Goal: Book appointment/travel/reservation

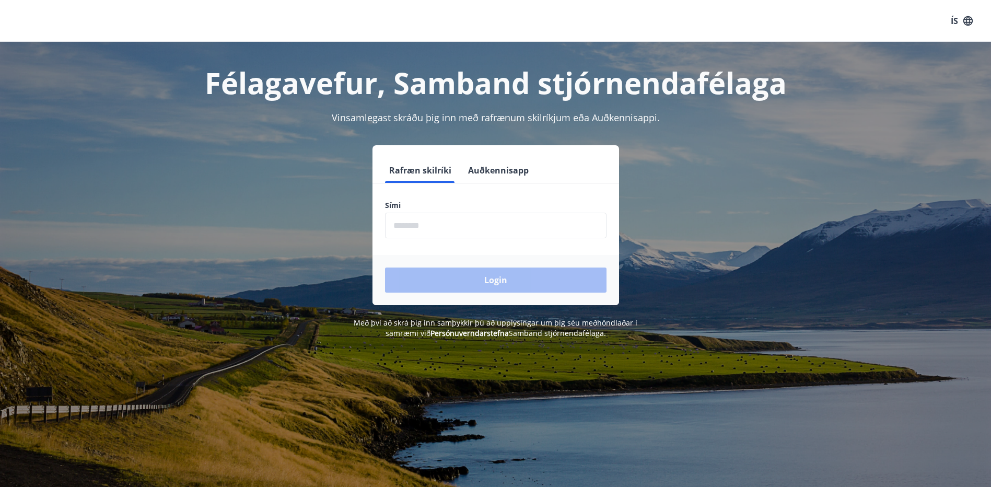
click at [447, 228] on input "phone" at bounding box center [496, 226] width 222 height 26
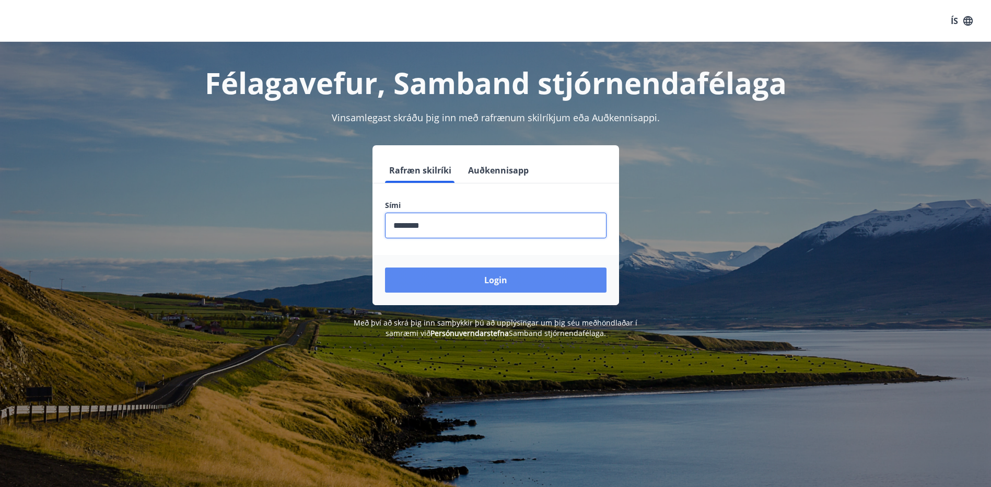
type input "********"
click at [467, 282] on button "Login" at bounding box center [496, 280] width 222 height 25
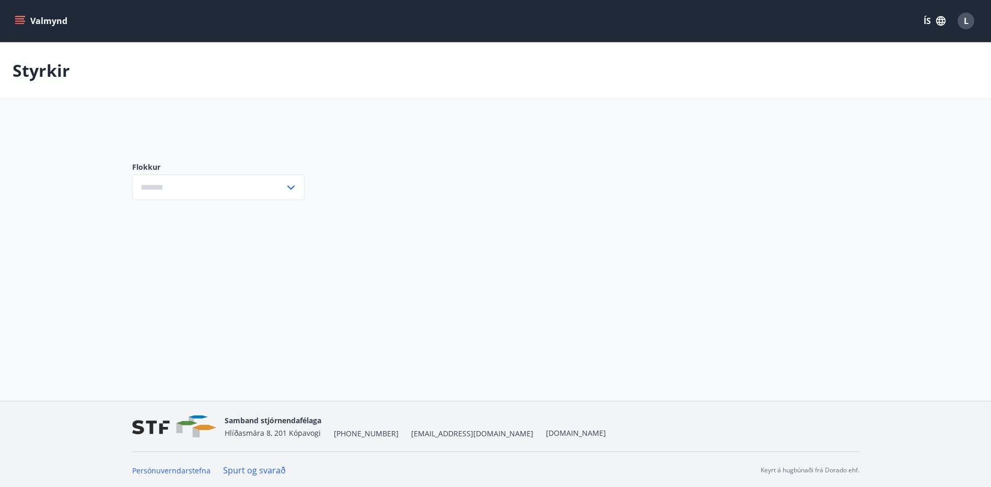
type input "***"
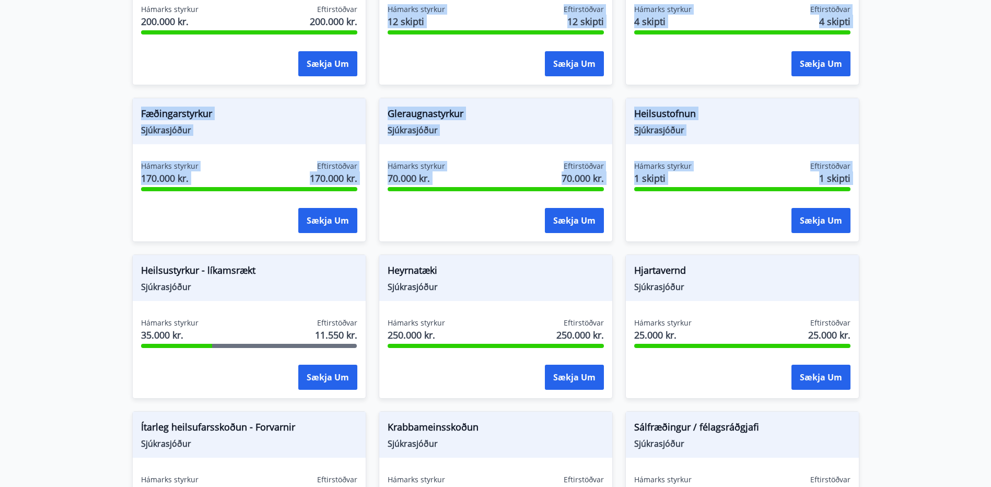
scroll to position [150, 0]
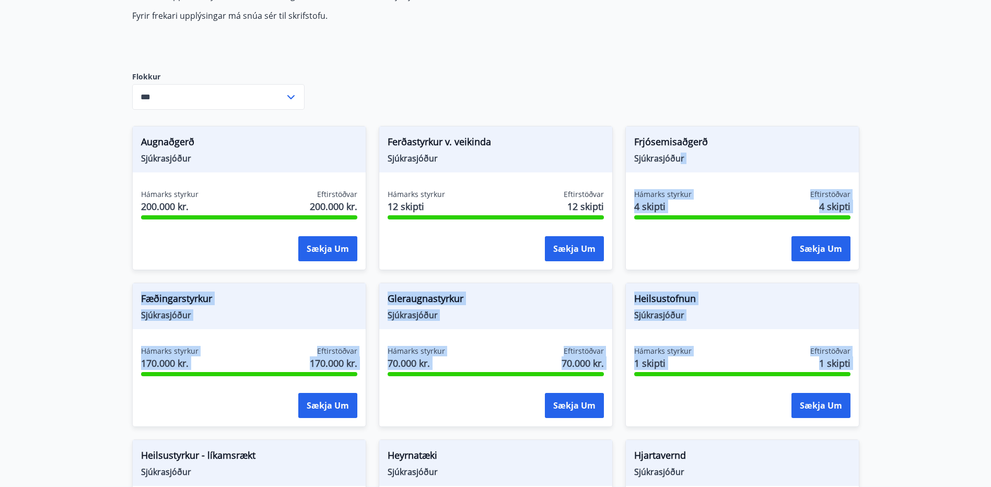
drag, startPoint x: 919, startPoint y: 137, endPoint x: 676, endPoint y: 168, distance: 245.0
click at [676, 168] on main "Styrkir Hér fyrir neðan getur þú sótt um þá styrki sem þér standa til boða úr m…" at bounding box center [495, 479] width 991 height 1174
click at [947, 237] on main "Styrkir Hér fyrir neðan getur þú sótt um þá styrki sem þér standa til boða úr m…" at bounding box center [495, 479] width 991 height 1174
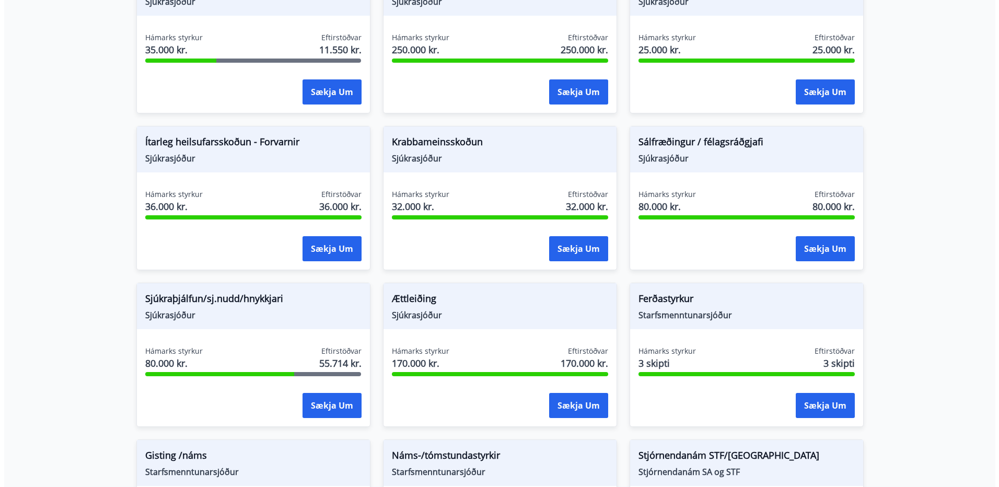
scroll to position [650, 0]
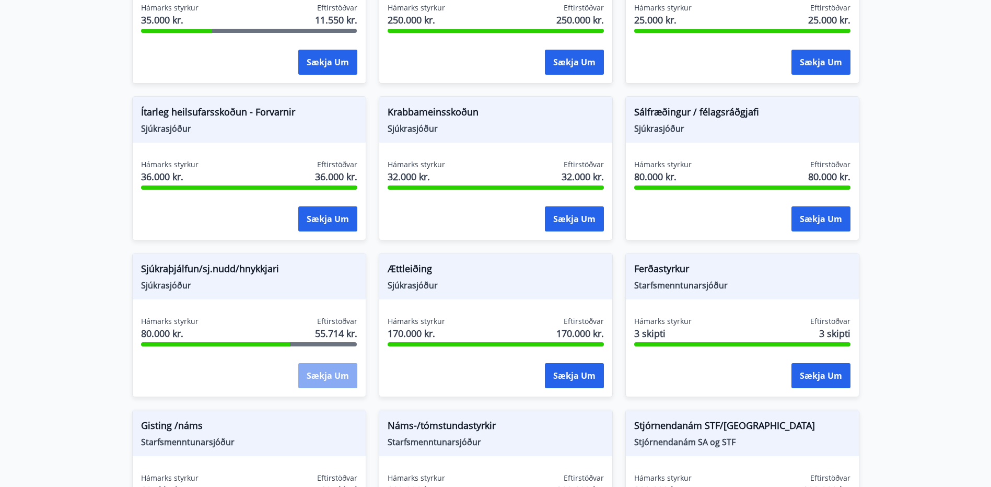
click at [322, 378] on button "Sækja um" at bounding box center [327, 375] width 59 height 25
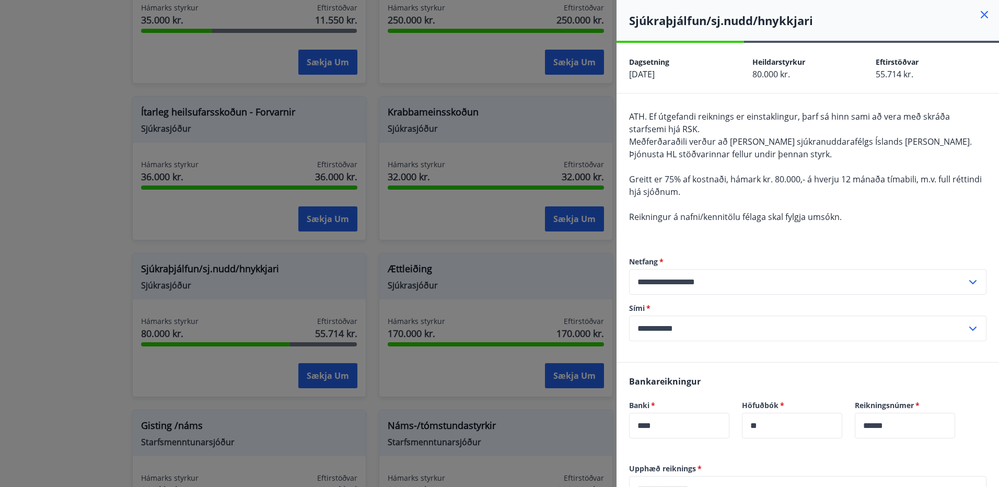
click at [843, 159] on div "ATH. Ef útgefandi reiknings er einstaklingur, þarf sá hinn sami að vera með skr…" at bounding box center [807, 172] width 357 height 125
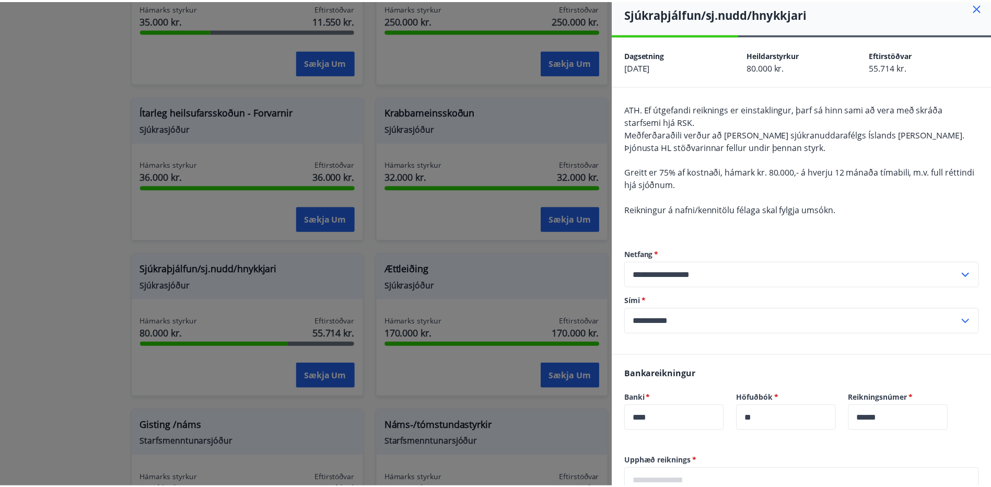
scroll to position [0, 0]
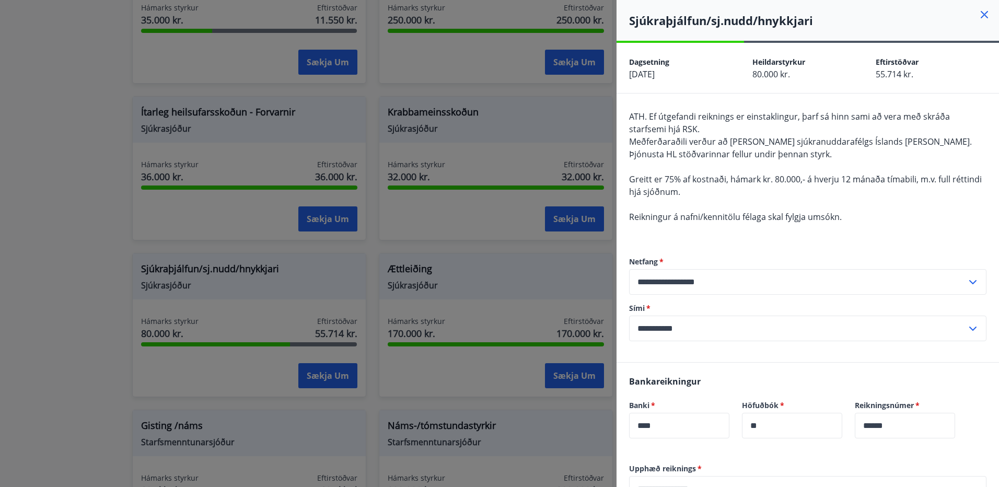
click at [981, 11] on icon at bounding box center [984, 14] width 13 height 13
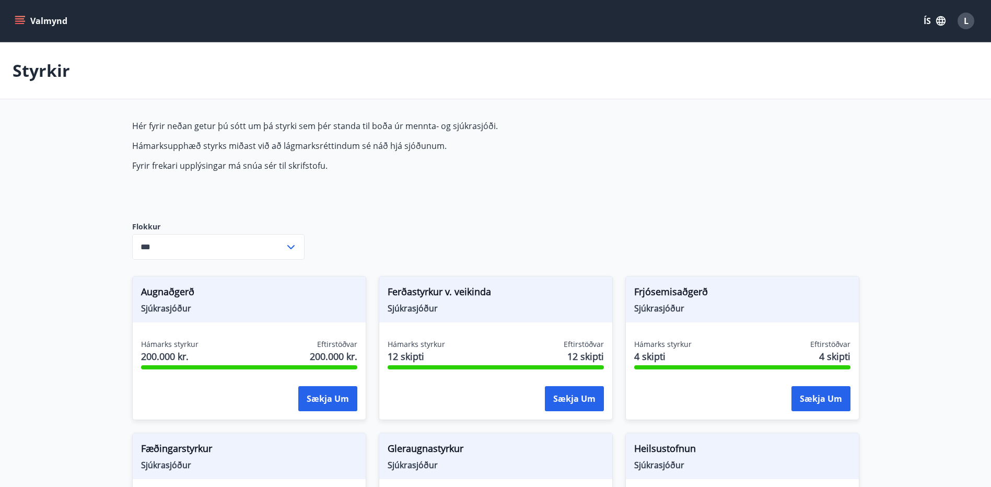
click at [38, 22] on button "Valmynd" at bounding box center [42, 20] width 59 height 19
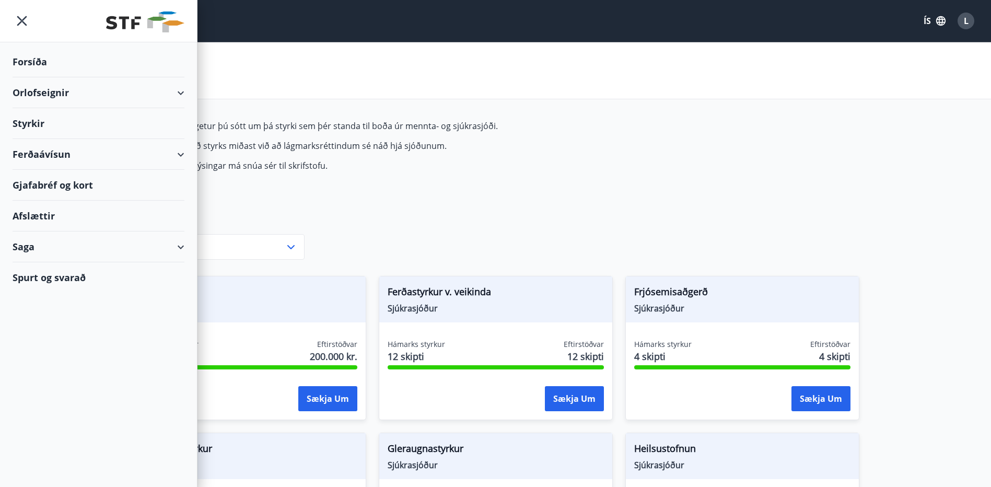
click at [68, 185] on div "Gjafabréf og kort" at bounding box center [99, 185] width 172 height 31
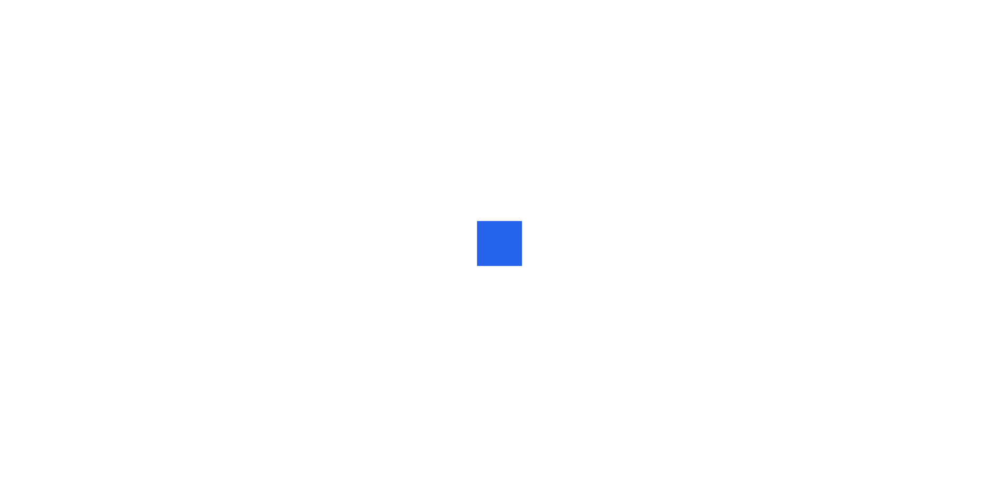
click at [532, 34] on div at bounding box center [499, 243] width 999 height 487
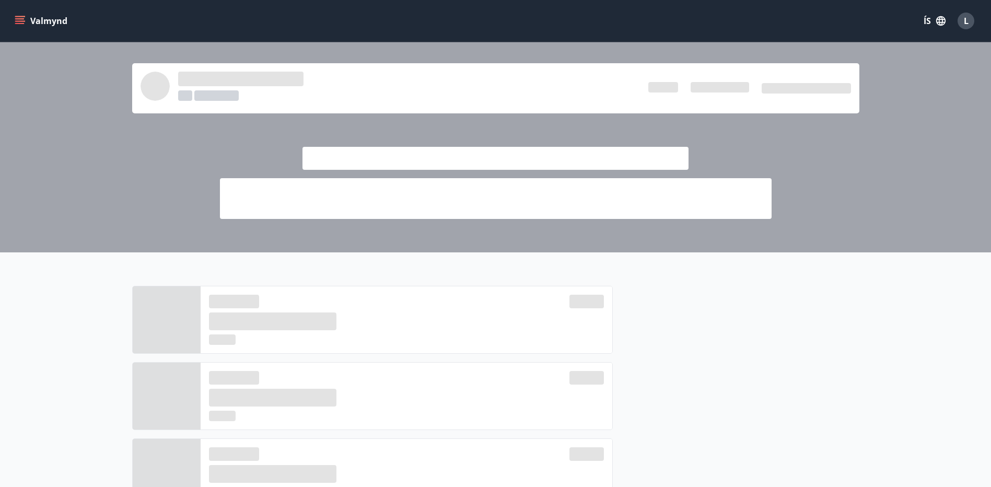
click at [27, 21] on button "Valmynd" at bounding box center [42, 20] width 59 height 19
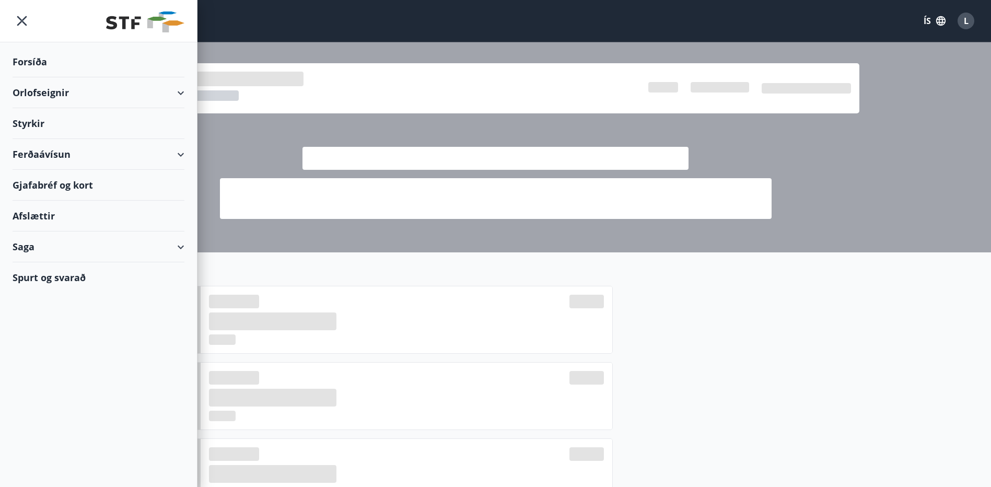
click at [41, 86] on div "Orlofseignir" at bounding box center [99, 92] width 172 height 31
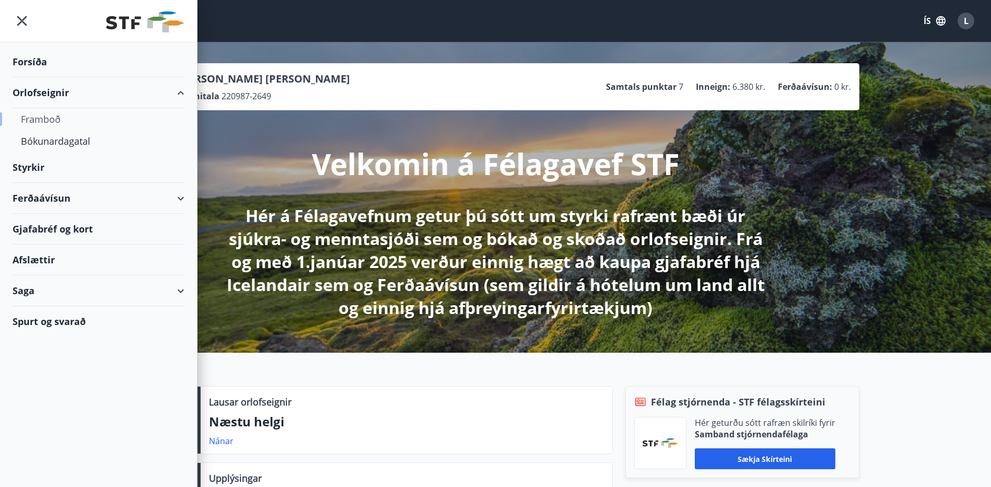
click at [43, 122] on div "Framboð" at bounding box center [98, 119] width 155 height 22
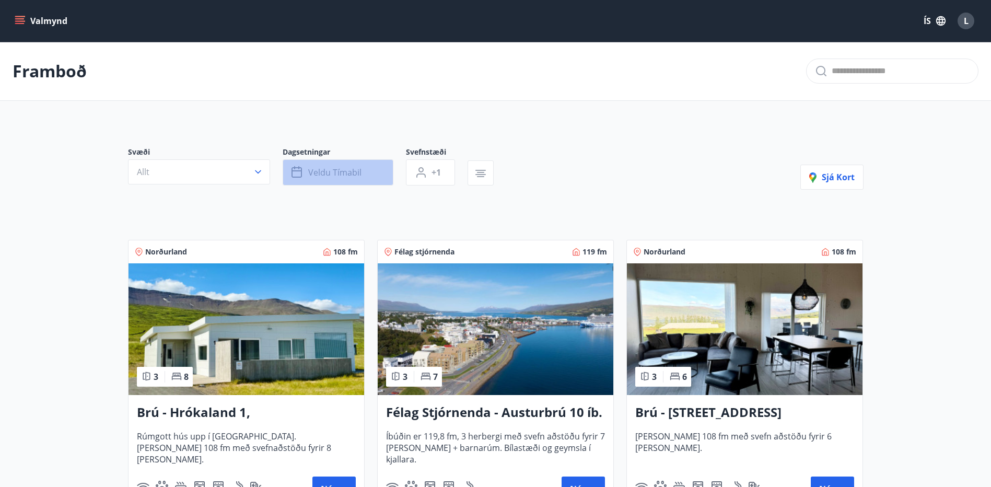
click at [354, 172] on span "Veldu tímabil" at bounding box center [334, 172] width 53 height 11
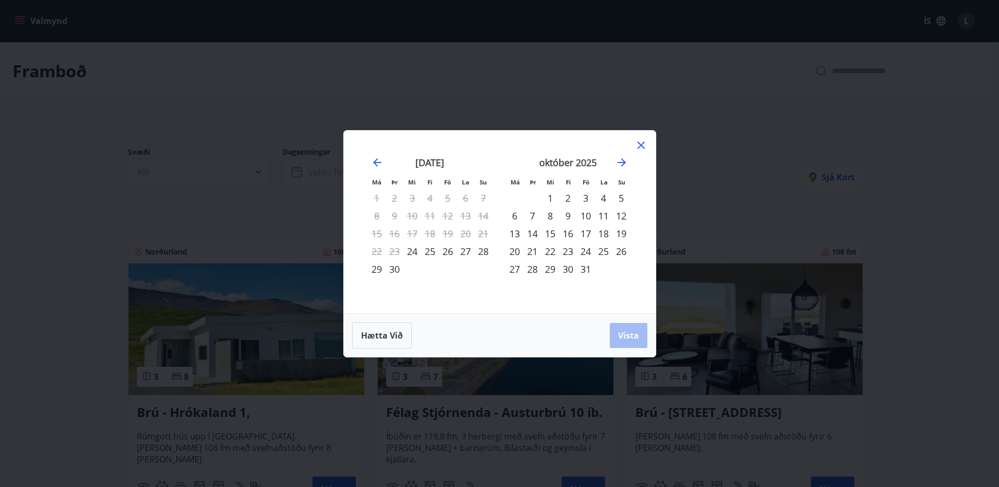
click at [588, 233] on div "17" at bounding box center [586, 234] width 18 height 18
click at [516, 252] on div "20" at bounding box center [515, 251] width 18 height 18
click at [619, 330] on span "Vista" at bounding box center [628, 335] width 21 height 11
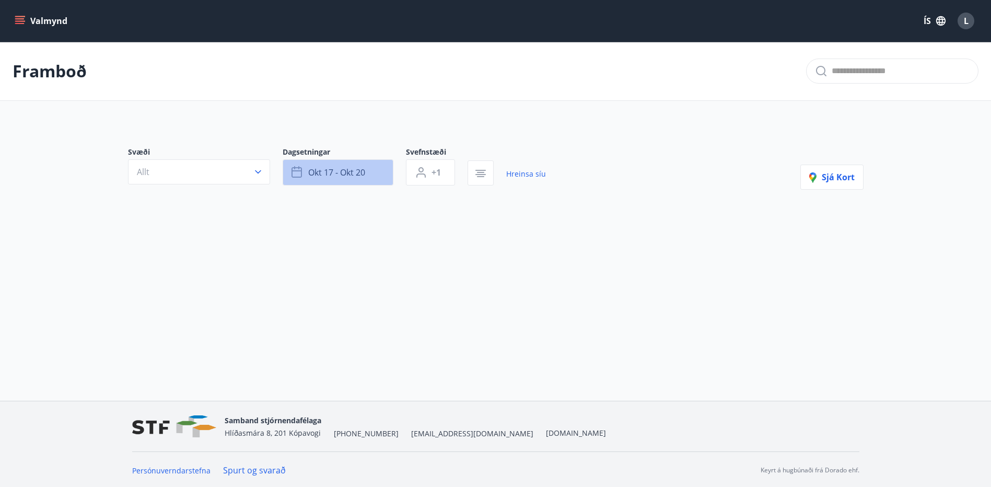
click at [358, 175] on span "okt 17 - okt 20" at bounding box center [336, 172] width 57 height 11
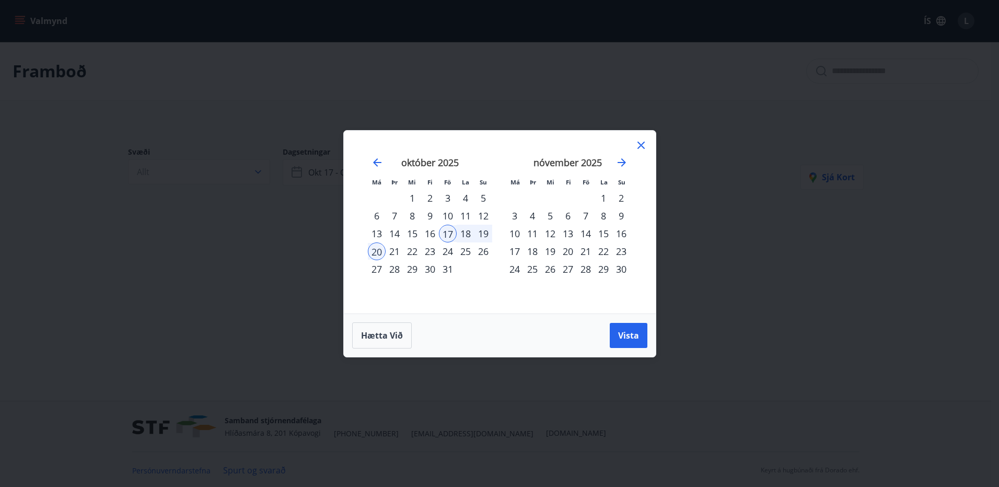
click at [590, 233] on div "14" at bounding box center [586, 234] width 18 height 18
click at [618, 231] on div "16" at bounding box center [621, 234] width 18 height 18
click at [631, 334] on span "Vista" at bounding box center [628, 335] width 21 height 11
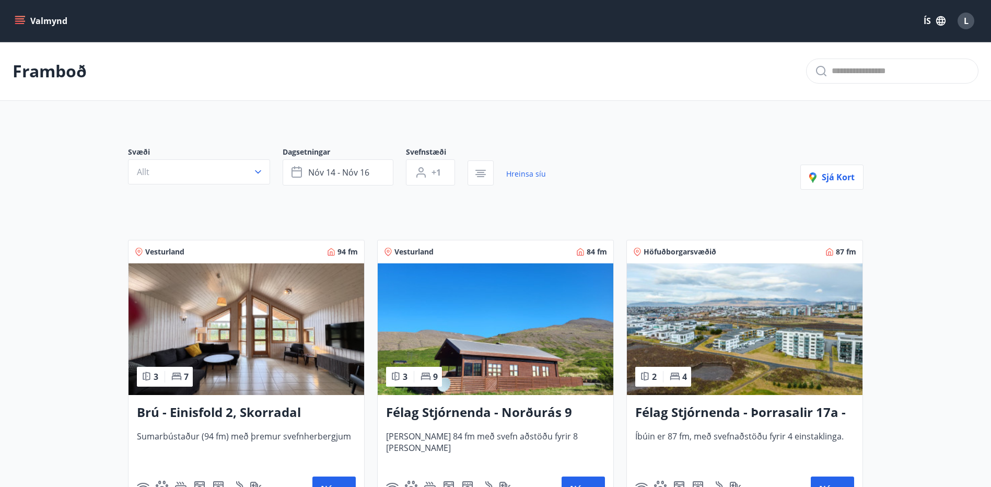
click at [346, 175] on span "nóv 14 - nóv 16" at bounding box center [338, 172] width 61 height 11
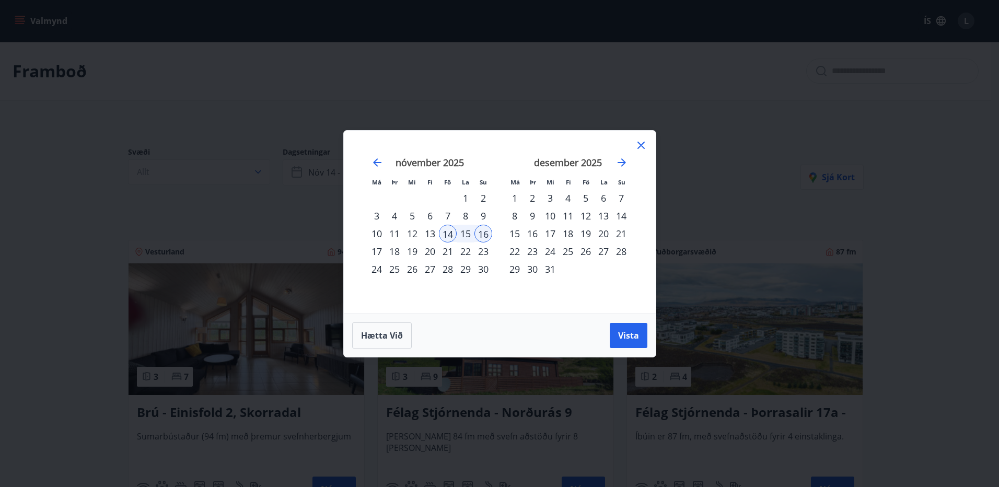
click at [515, 251] on div "22" at bounding box center [515, 251] width 18 height 18
click at [602, 251] on div "27" at bounding box center [604, 251] width 18 height 18
click at [621, 331] on span "Vista" at bounding box center [628, 335] width 21 height 11
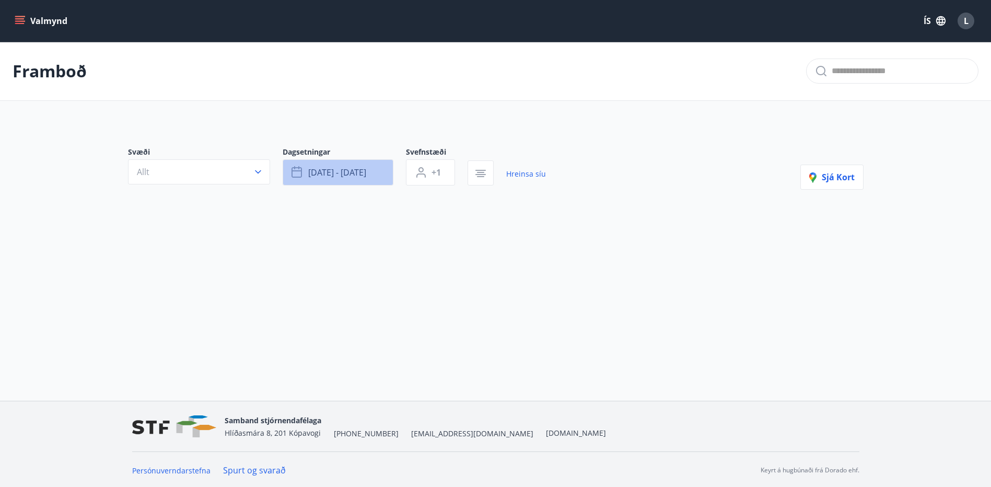
click at [330, 171] on span "[DATE] - [DATE]" at bounding box center [337, 172] width 58 height 11
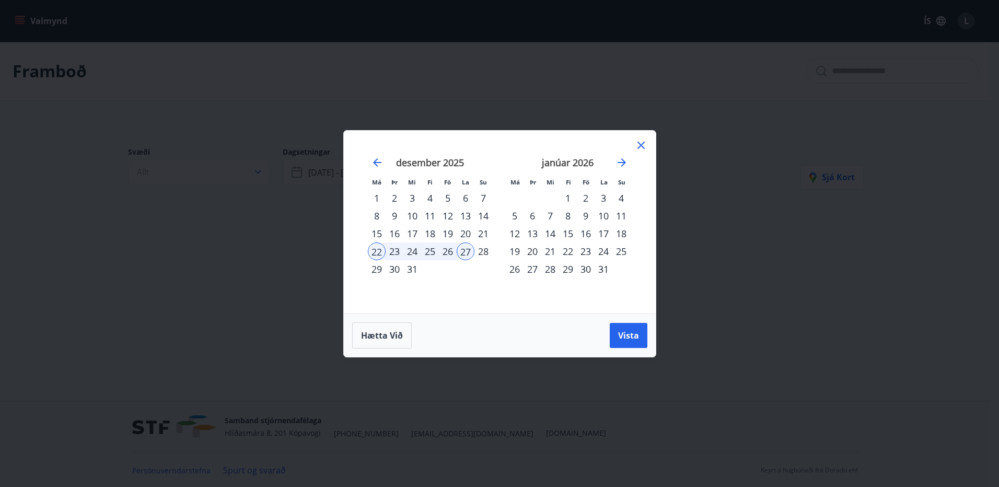
click at [466, 248] on div "27" at bounding box center [466, 251] width 18 height 18
click at [413, 268] on div "31" at bounding box center [412, 269] width 18 height 18
click at [628, 334] on span "Vista" at bounding box center [628, 335] width 21 height 11
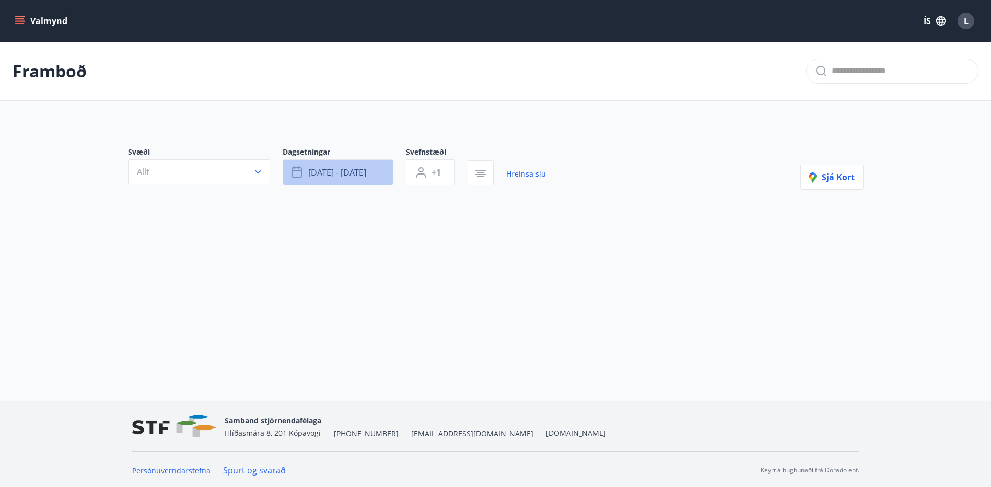
click at [334, 176] on span "[DATE] - [DATE]" at bounding box center [337, 172] width 58 height 11
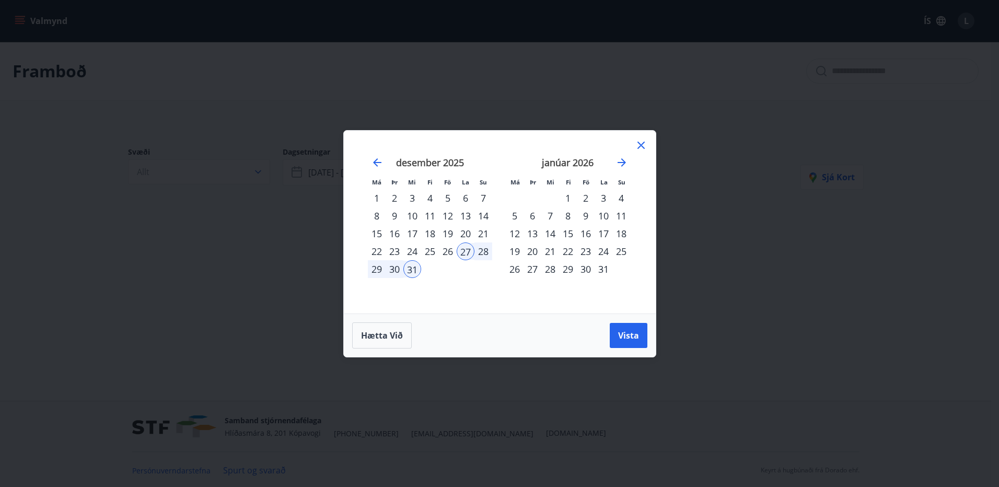
click at [584, 196] on div "2" at bounding box center [586, 198] width 18 height 18
click at [620, 199] on div "4" at bounding box center [621, 198] width 18 height 18
click at [624, 344] on button "Vista" at bounding box center [629, 335] width 38 height 25
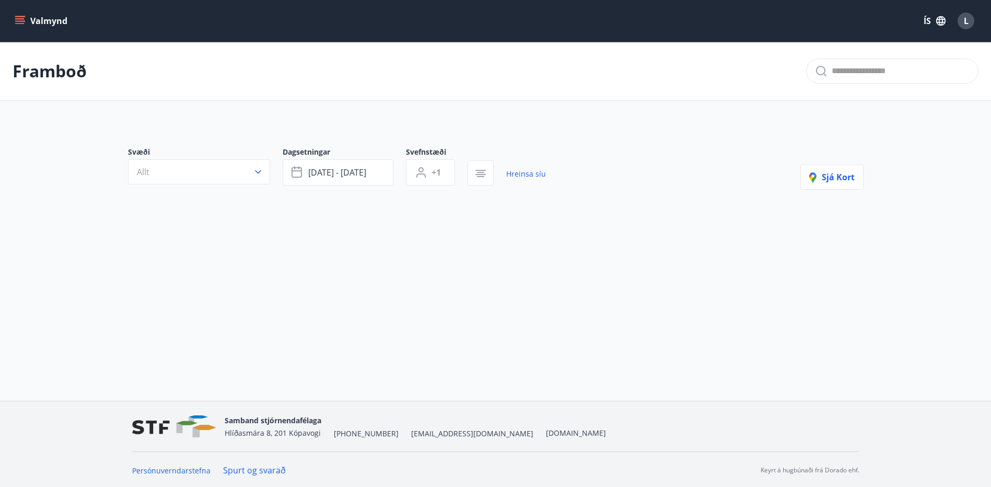
click at [21, 19] on icon "menu" at bounding box center [19, 18] width 9 height 1
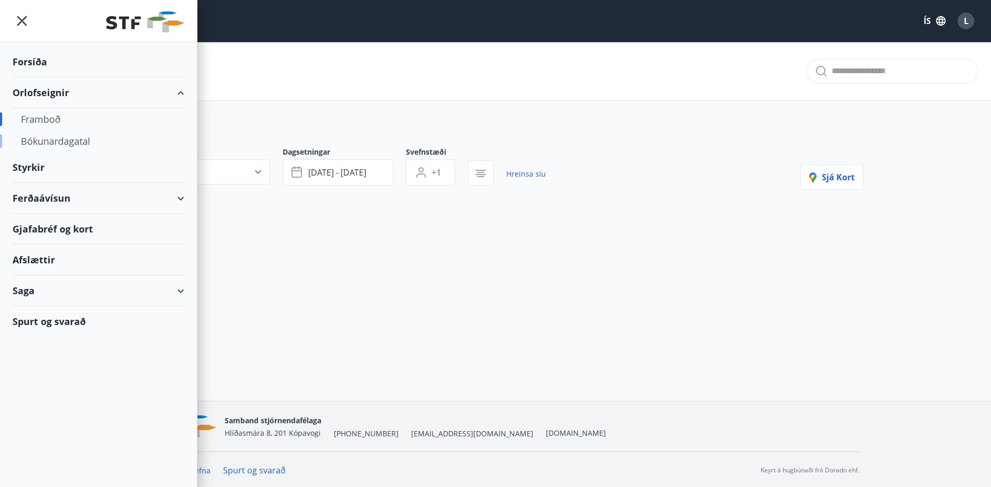
click at [52, 147] on div "Bókunardagatal" at bounding box center [98, 141] width 155 height 22
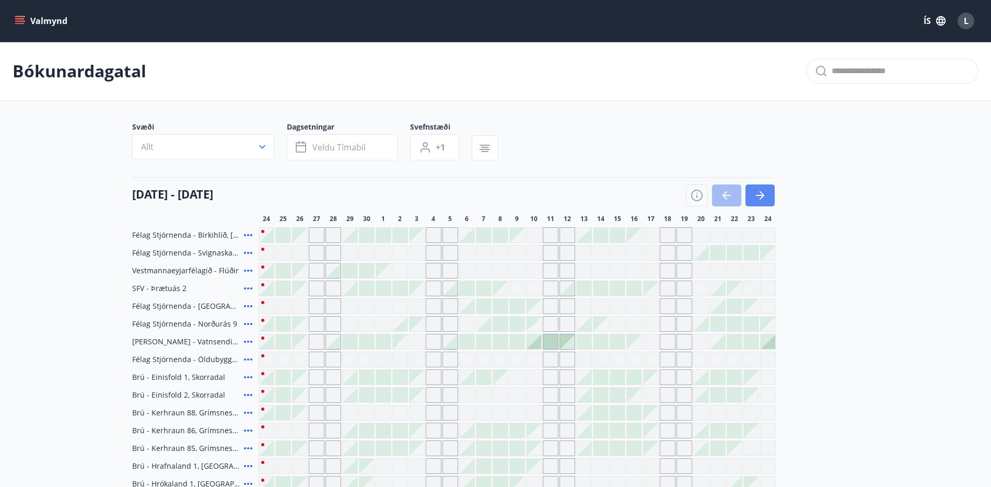
click at [765, 193] on icon "button" at bounding box center [760, 195] width 13 height 13
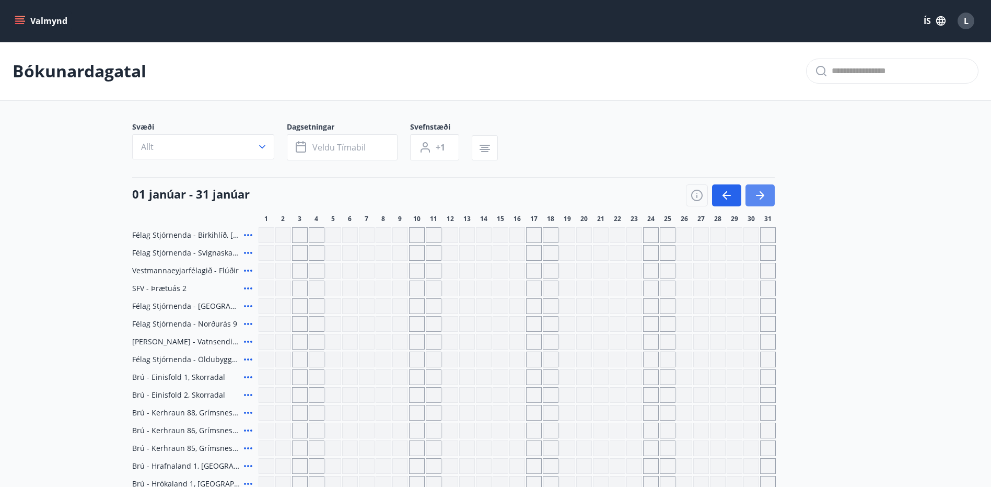
click at [757, 195] on icon "button" at bounding box center [760, 195] width 8 height 1
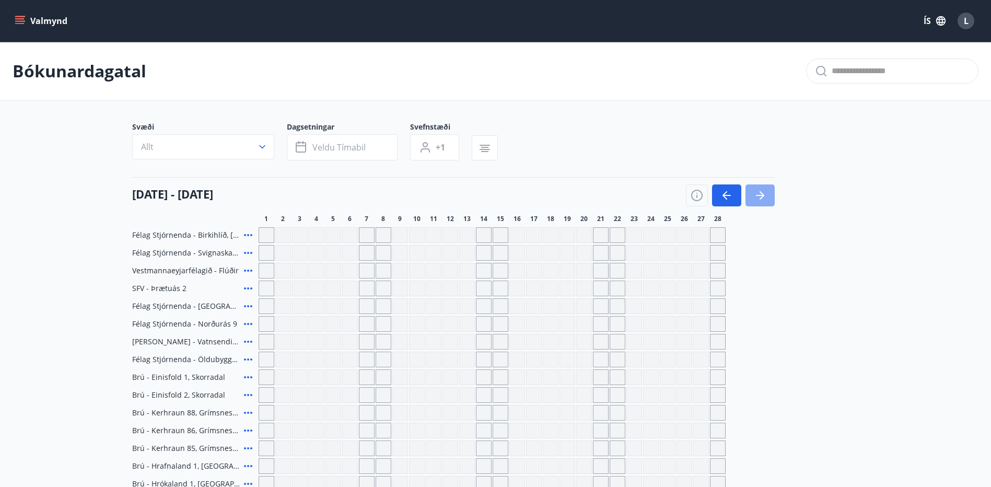
click at [762, 194] on icon "button" at bounding box center [762, 195] width 5 height 8
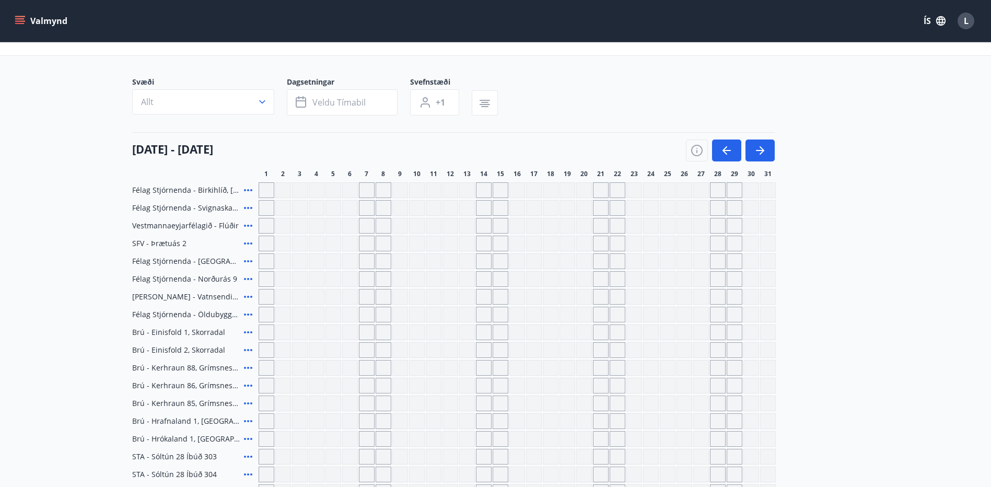
scroll to position [41, 0]
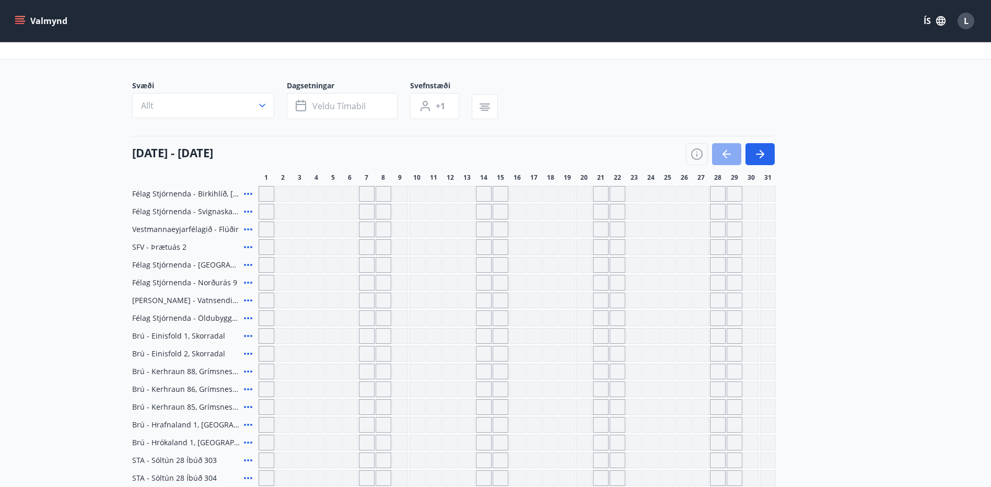
click at [725, 147] on button "button" at bounding box center [726, 154] width 29 height 22
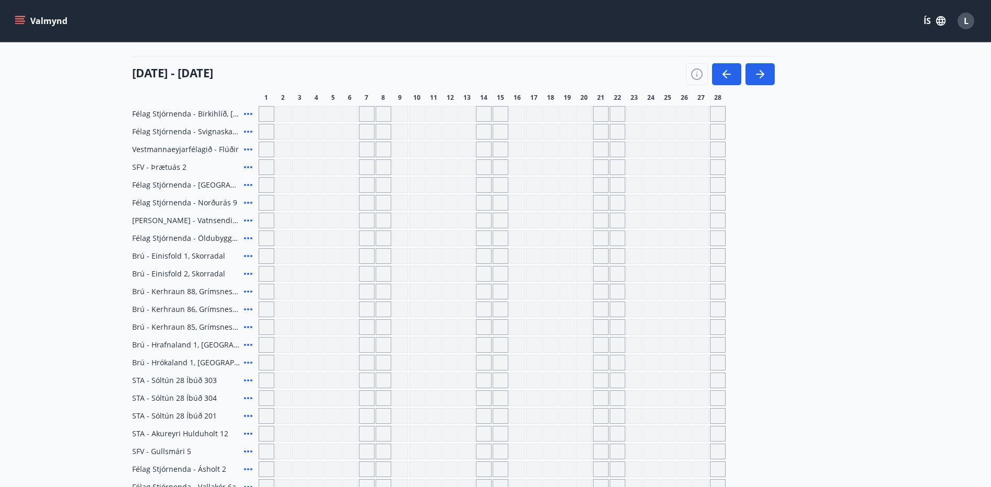
scroll to position [63, 0]
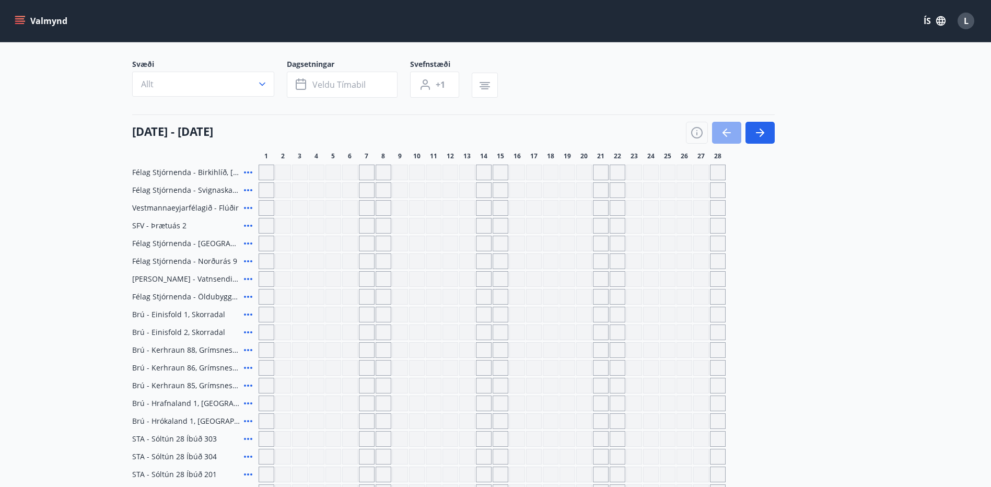
click at [729, 136] on icon "button" at bounding box center [727, 132] width 13 height 13
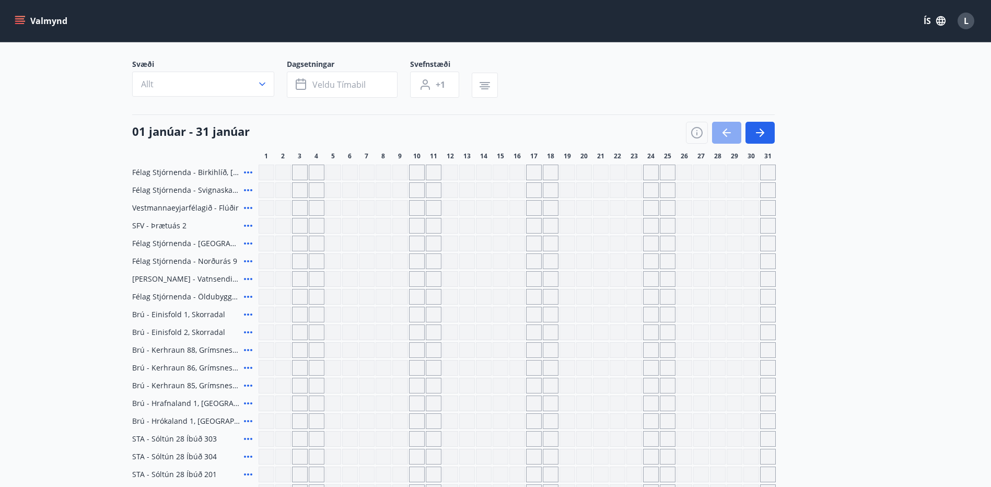
click at [729, 136] on icon "button" at bounding box center [727, 132] width 13 height 13
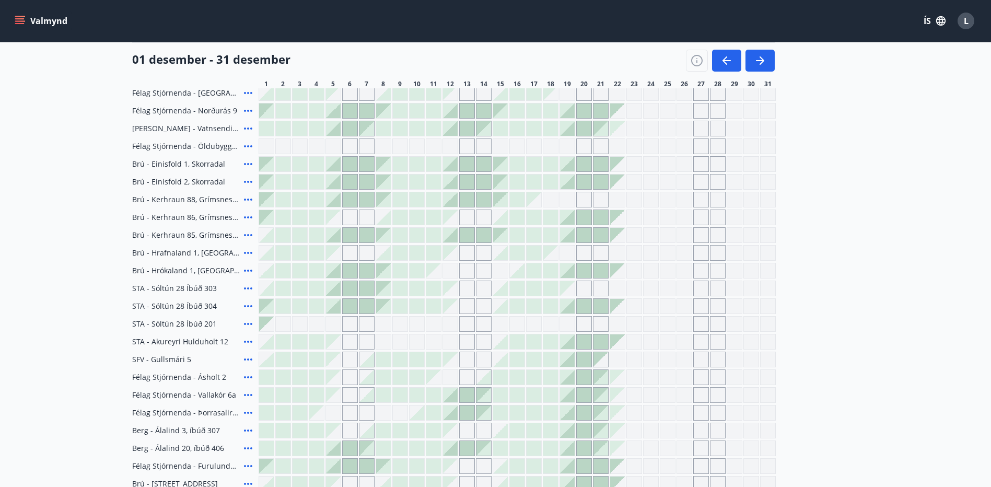
scroll to position [195, 0]
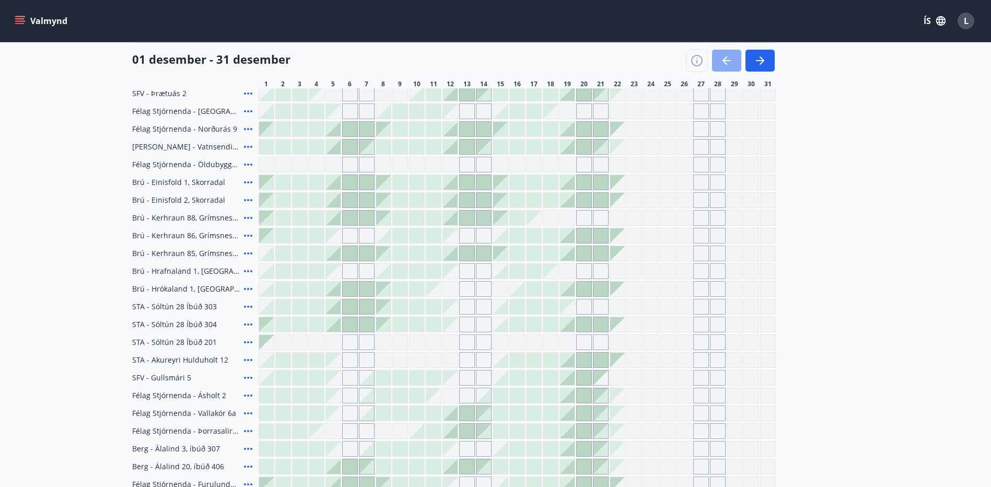
click at [727, 61] on icon "button" at bounding box center [727, 60] width 8 height 1
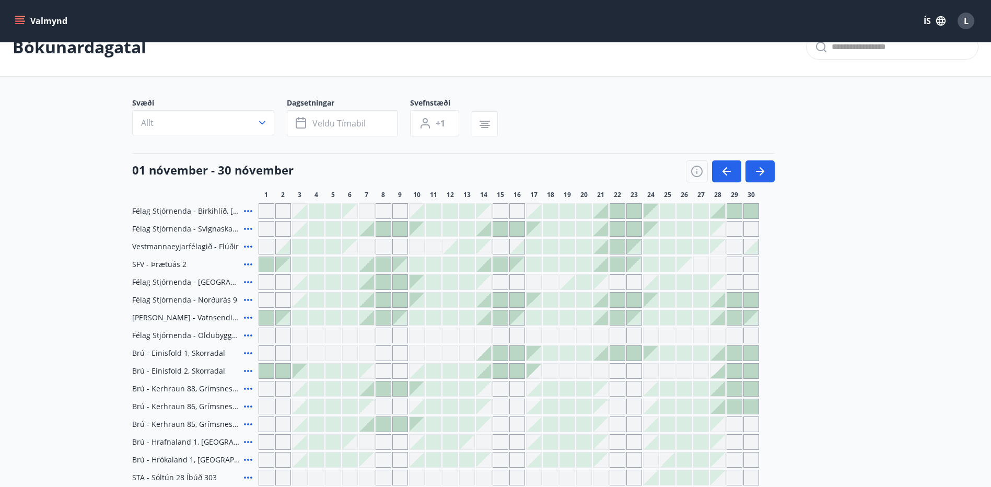
scroll to position [18, 0]
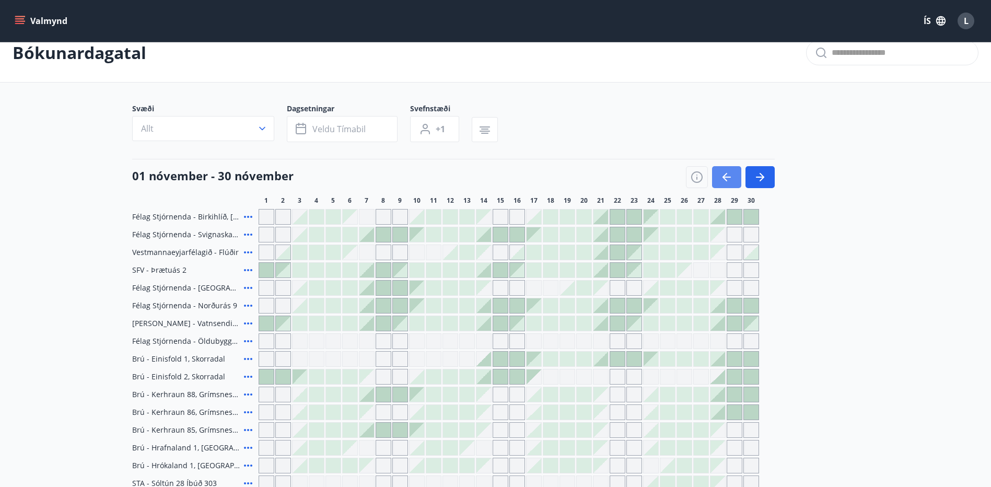
click at [733, 173] on button "button" at bounding box center [726, 177] width 29 height 22
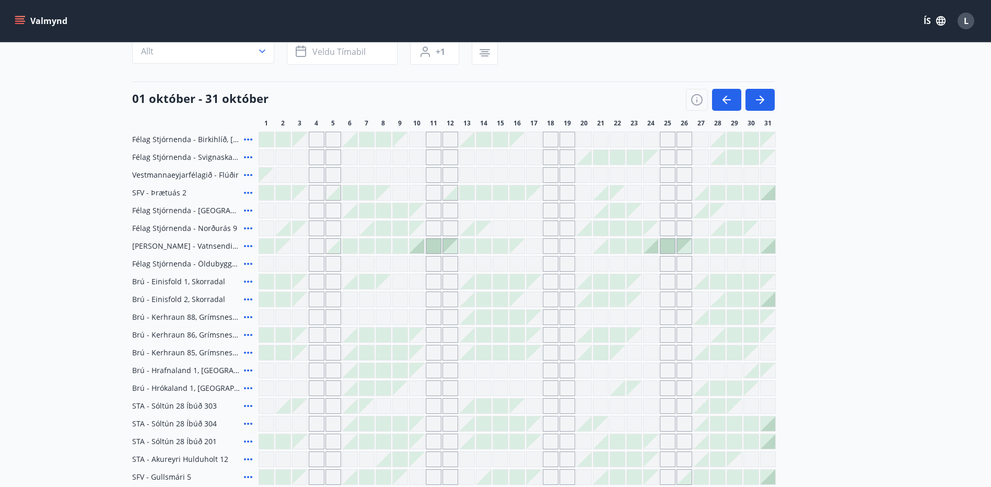
scroll to position [86, 0]
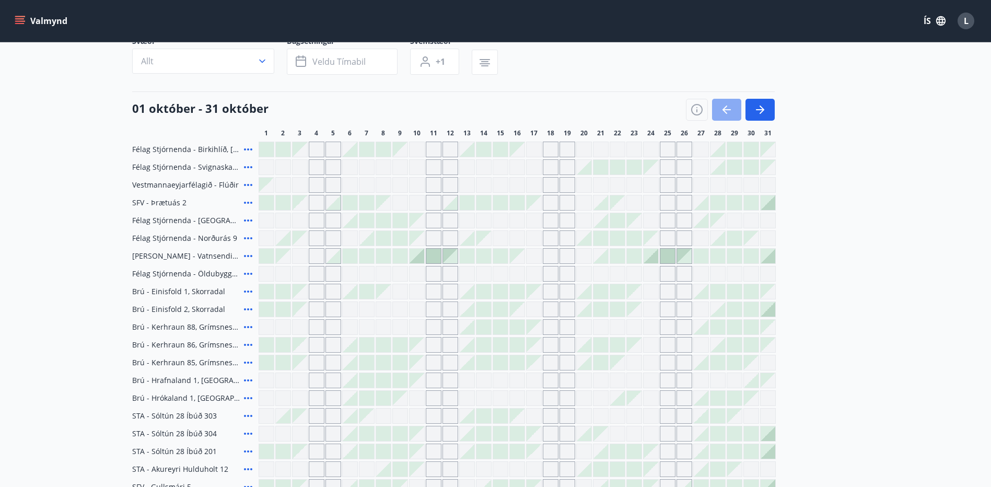
click at [732, 110] on icon "button" at bounding box center [727, 109] width 13 height 13
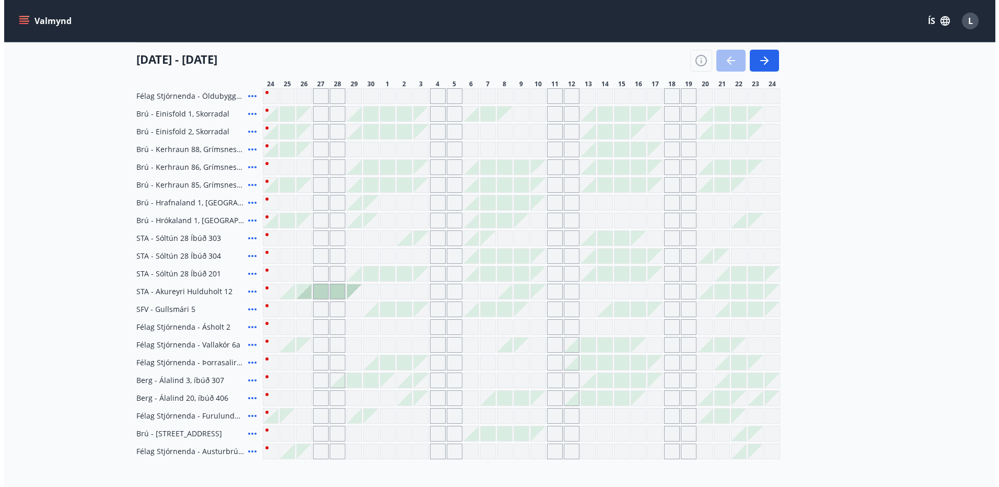
scroll to position [264, 0]
click at [247, 290] on icon at bounding box center [248, 290] width 8 height 2
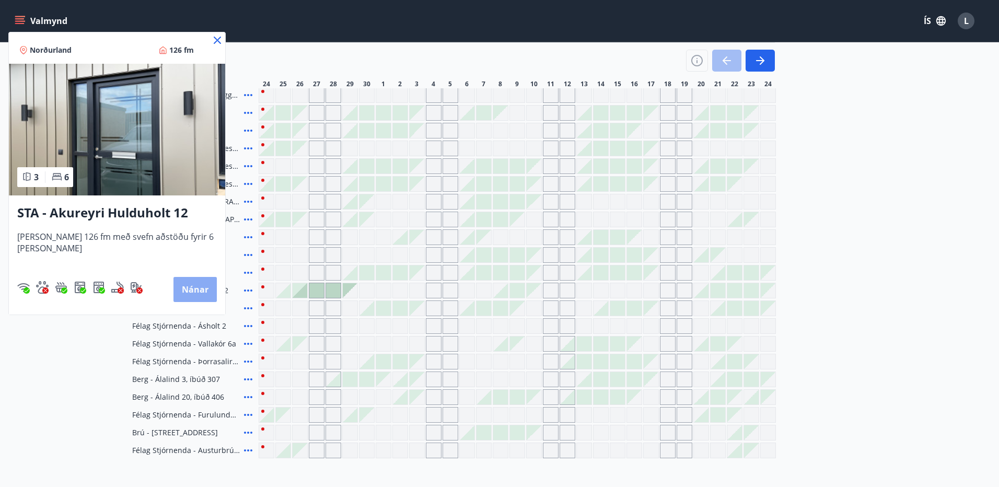
click at [189, 292] on button "Nánar" at bounding box center [194, 289] width 43 height 25
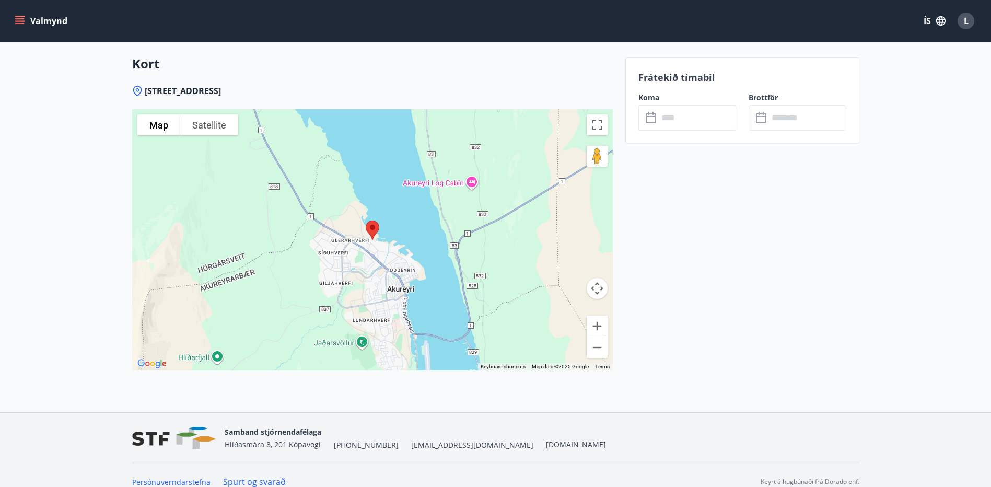
scroll to position [1533, 0]
